Goal: Information Seeking & Learning: Learn about a topic

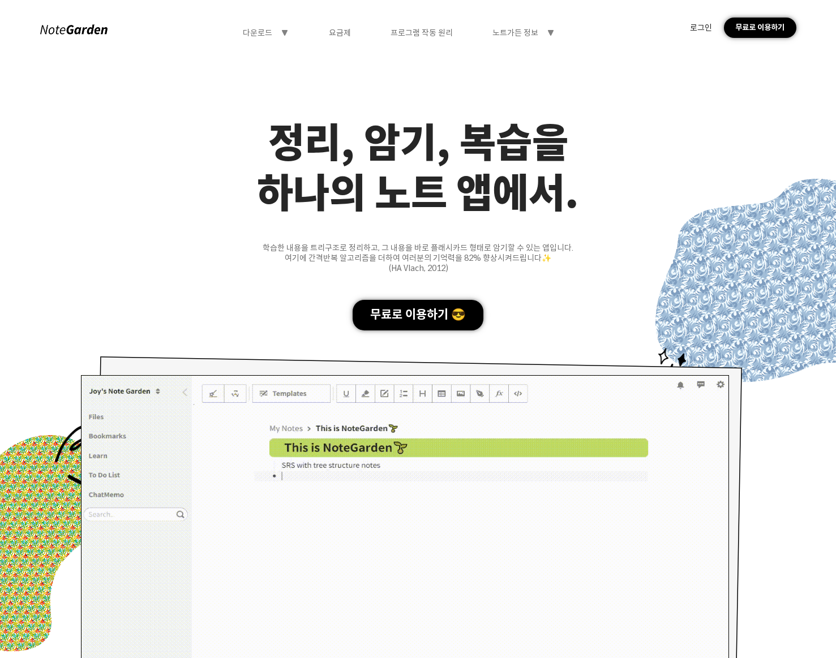
click at [538, 33] on div "노트가든 정보 symbol-triangle-down" at bounding box center [523, 33] width 63 height 10
click at [525, 112] on div "FAQ" at bounding box center [522, 110] width 89 height 20
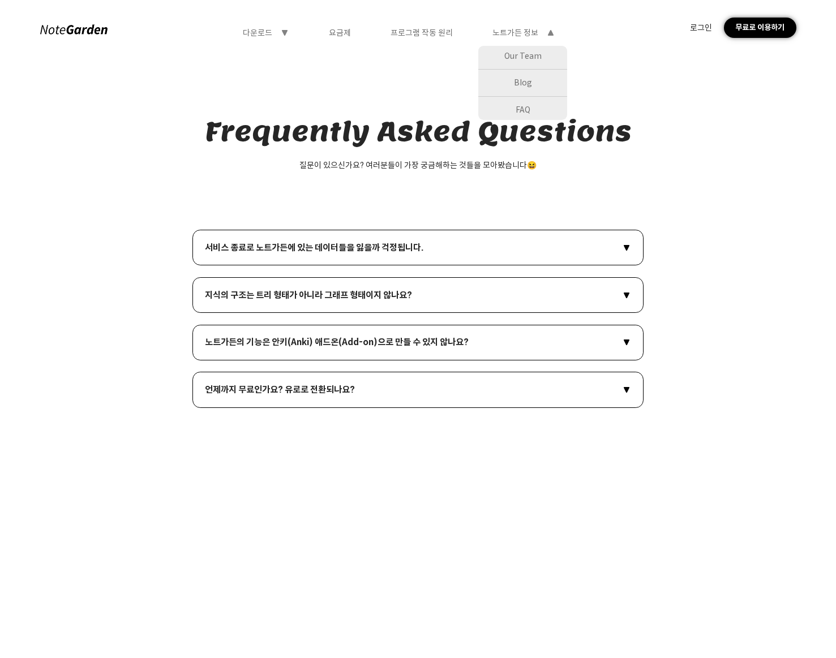
click at [519, 79] on div "Blog" at bounding box center [522, 82] width 89 height 20
click at [519, 77] on div "Blog" at bounding box center [522, 82] width 89 height 20
